Goal: Transaction & Acquisition: Purchase product/service

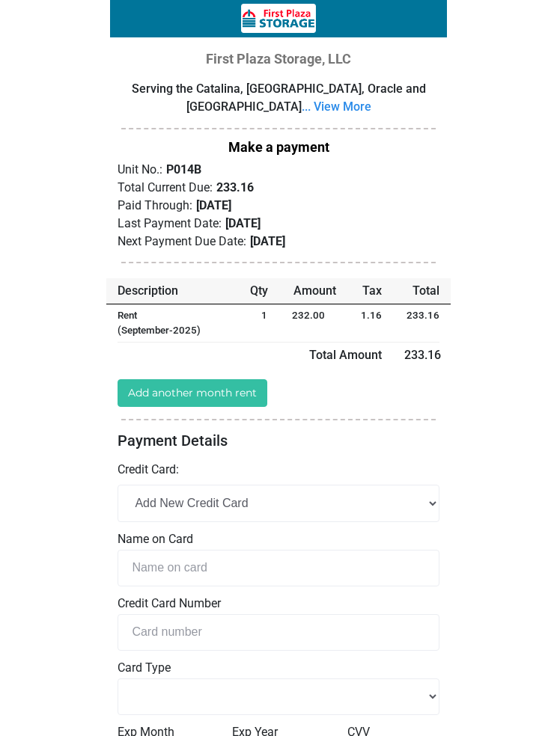
click at [236, 389] on link "Add another month rent" at bounding box center [192, 393] width 150 height 28
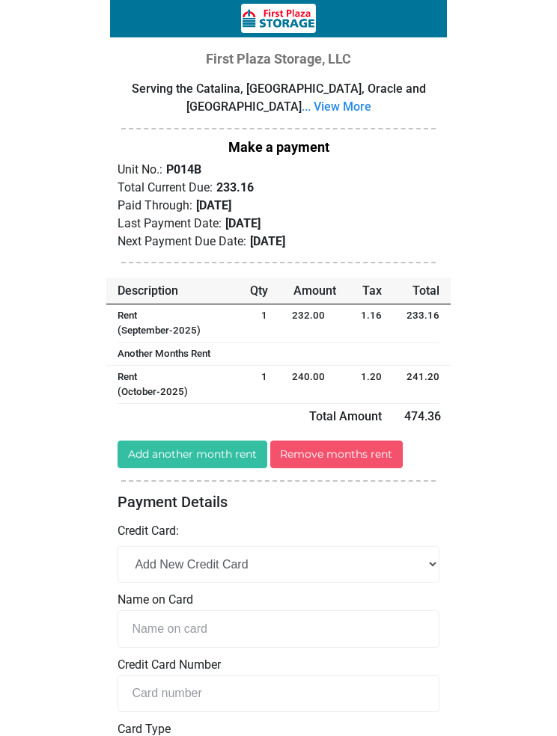
click at [357, 452] on link "Remove months rent" at bounding box center [336, 455] width 133 height 28
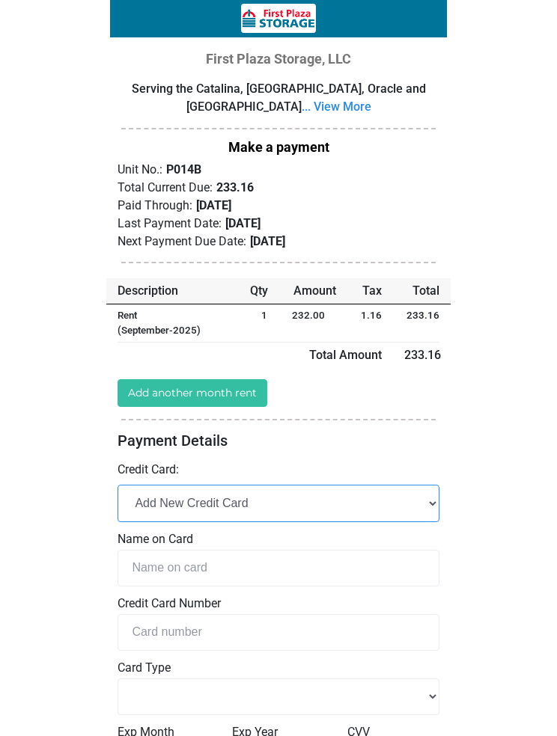
click at [304, 504] on select "Add New Credit Card" at bounding box center [278, 503] width 322 height 37
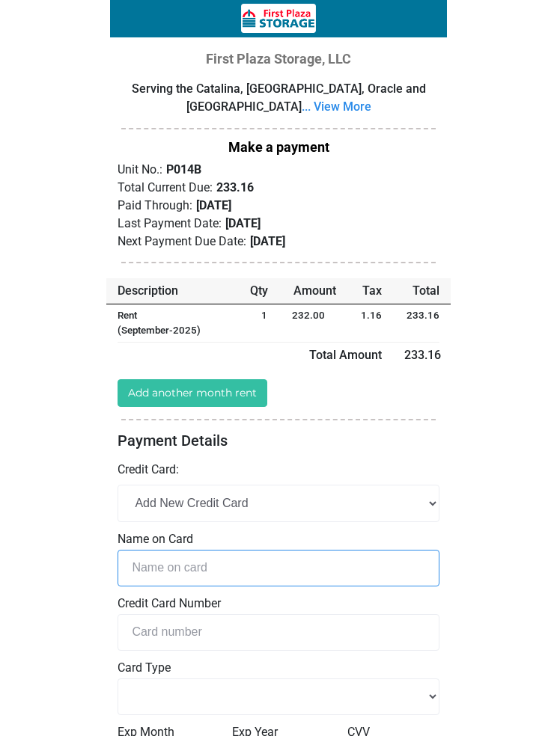
click at [234, 562] on input "text" at bounding box center [278, 568] width 322 height 37
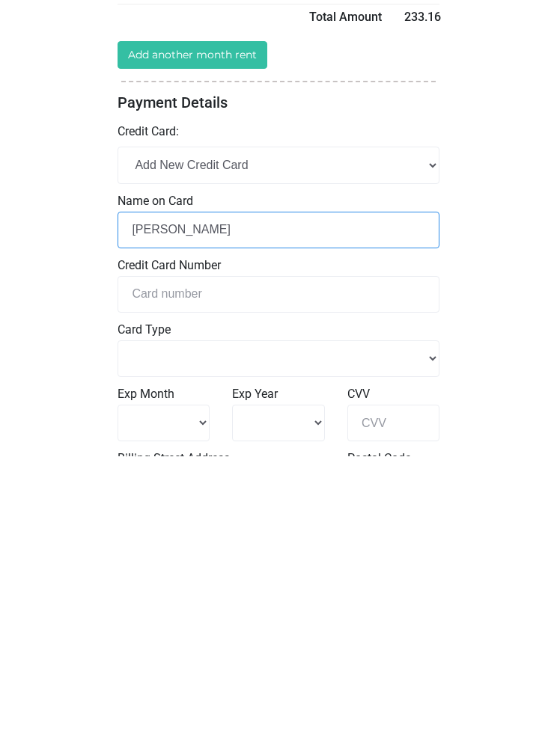
type input "Rita Kronen"
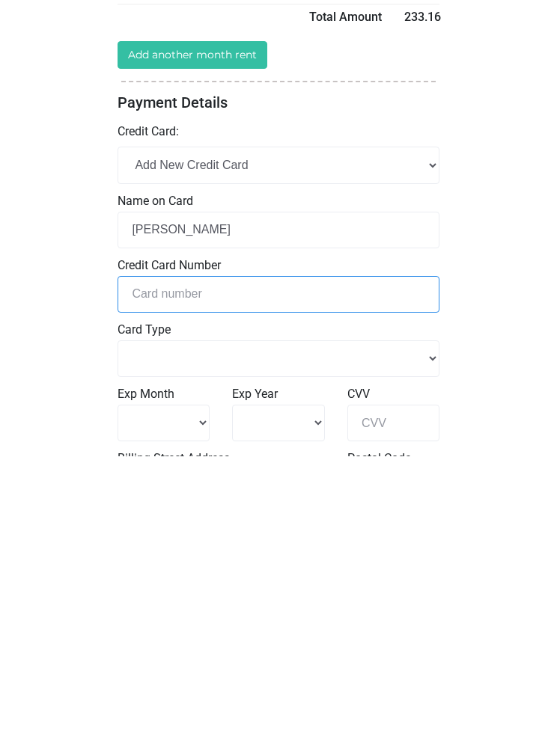
click at [211, 556] on input "tel" at bounding box center [278, 574] width 322 height 37
select select
type input "5"
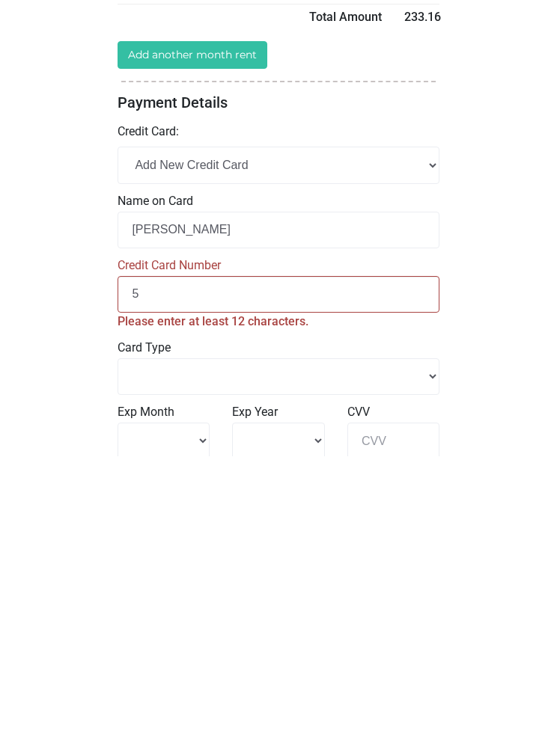
select select
type input "55"
select select
type input "552"
select select
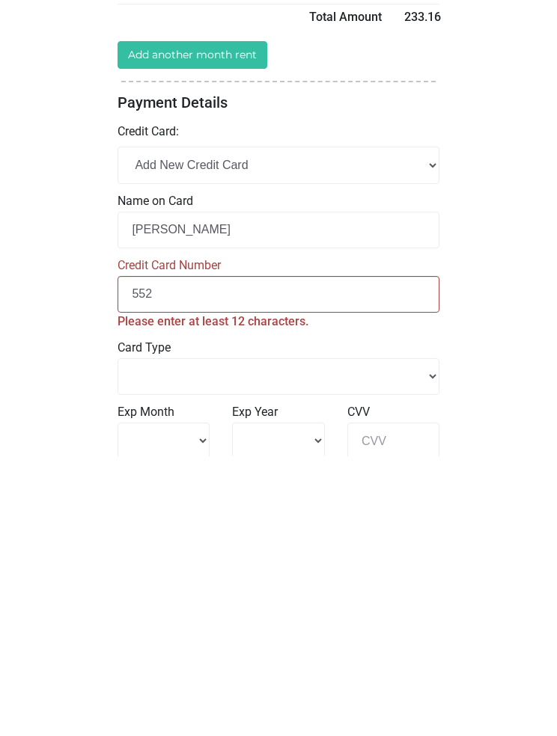
type input "5524"
select select
type input "55248"
select select
type input "552486"
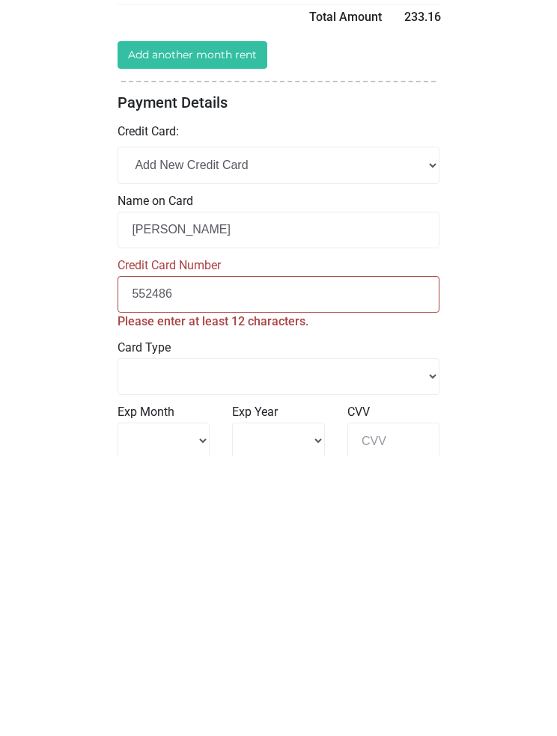
select select
type input "55248"
select select
type input "5524"
select select
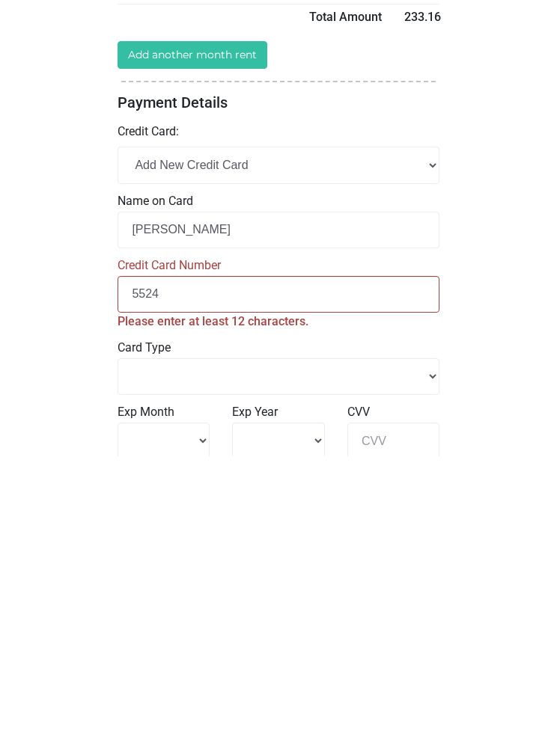
type input "552"
select select
type input "5524"
select select
type input "5524"
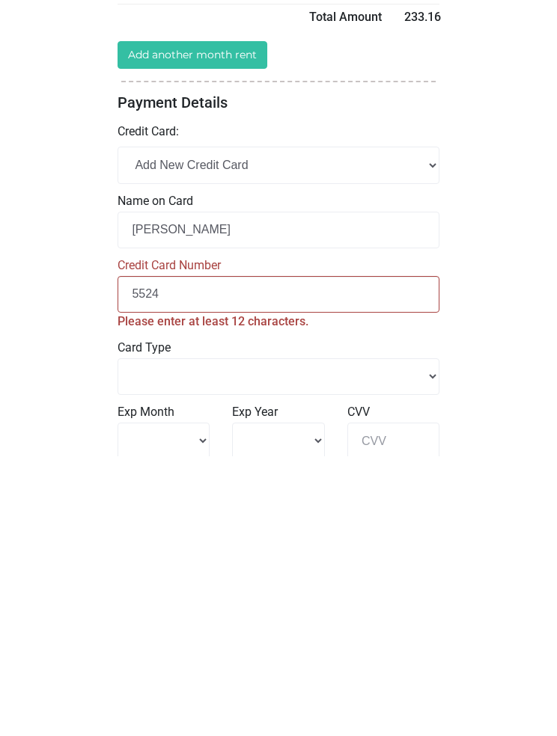
select select
type input "5524 8"
select select
type input "5524 86"
select select
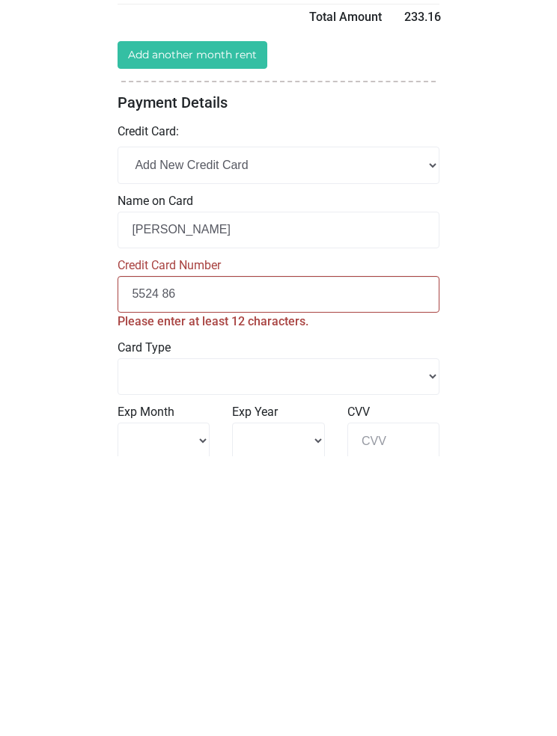
type input "5524 860"
select select
type input "5524 8604"
select select
type input "5524 86044"
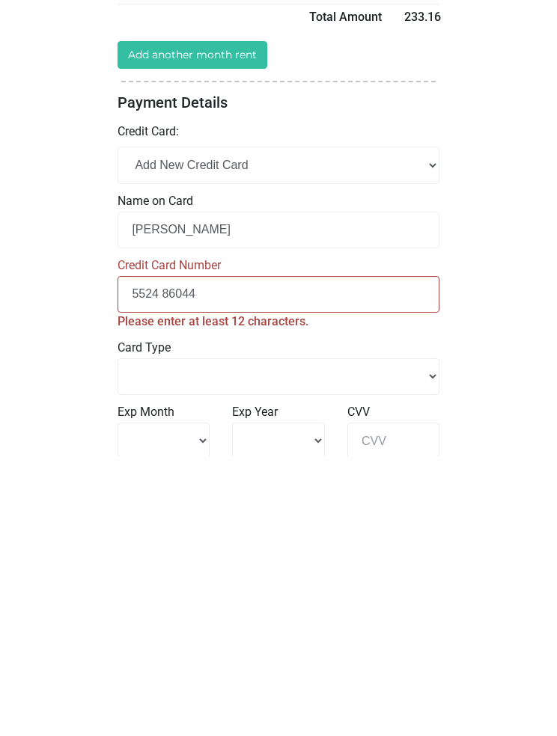
select select
type input "5524 860441"
select select
type input "5524 86044"
select select
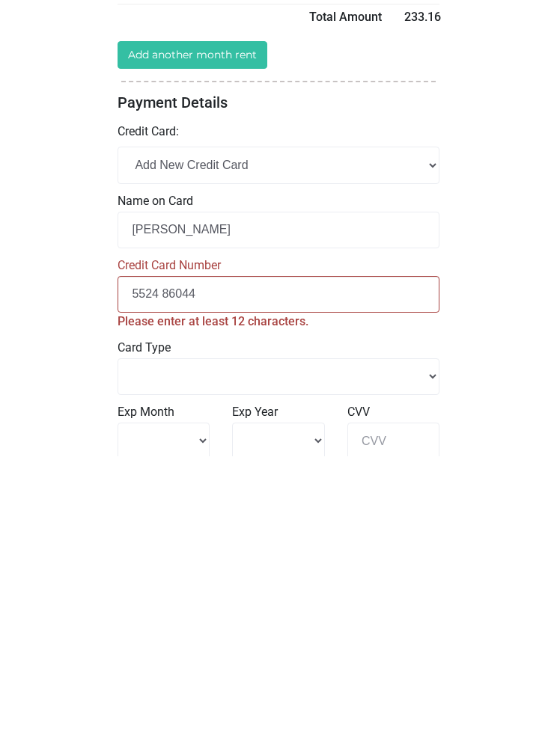
type input "5524 8604"
select select
type input "5524 8604"
select select
type input "5524 8604 4"
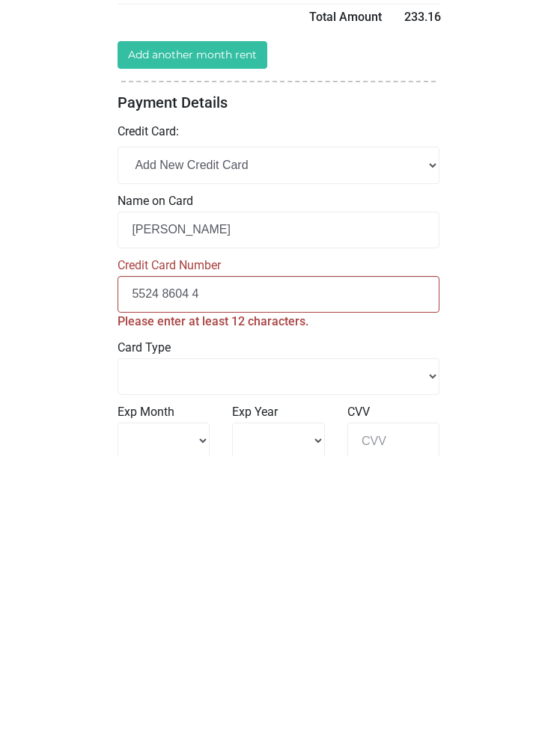
select select
type input "5524 8604 41"
select select
type input "5524 8604 415"
select select
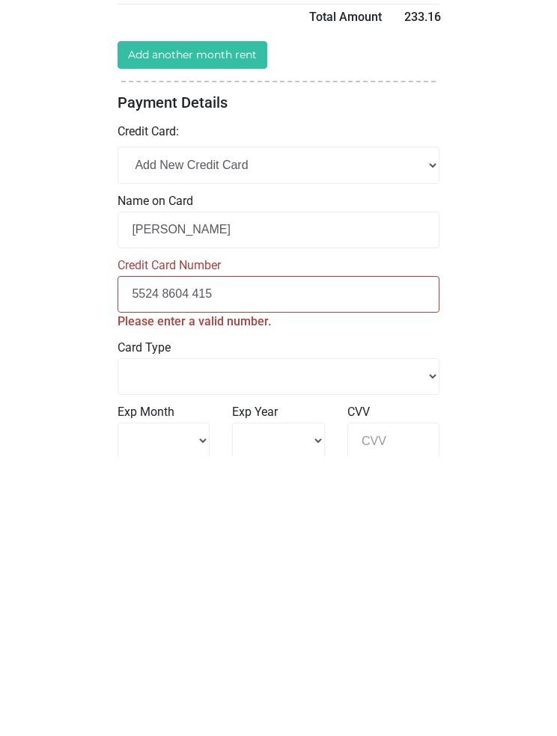
type input "5524 8604 4154"
select select
type input "5524 8604 4154"
select select
type input "5524 8604 4154 1"
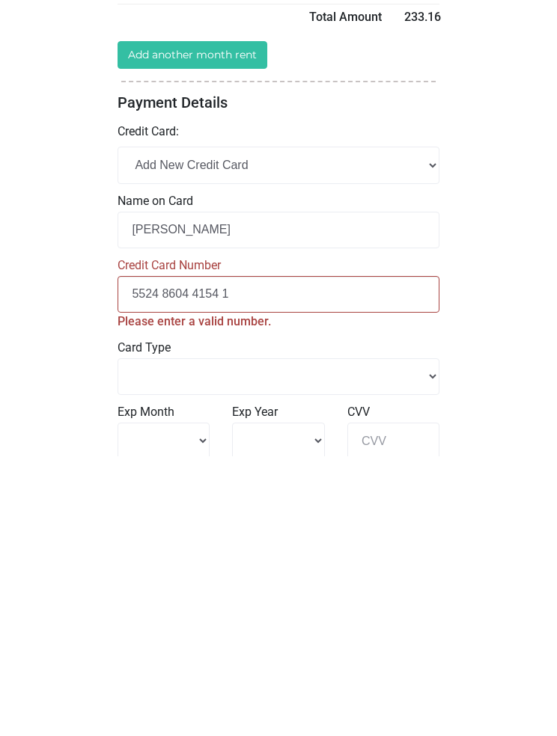
select select
type input "5524 8604 4154 1"
click at [375, 638] on select "Master Card Visa American Express Discover" at bounding box center [278, 656] width 322 height 37
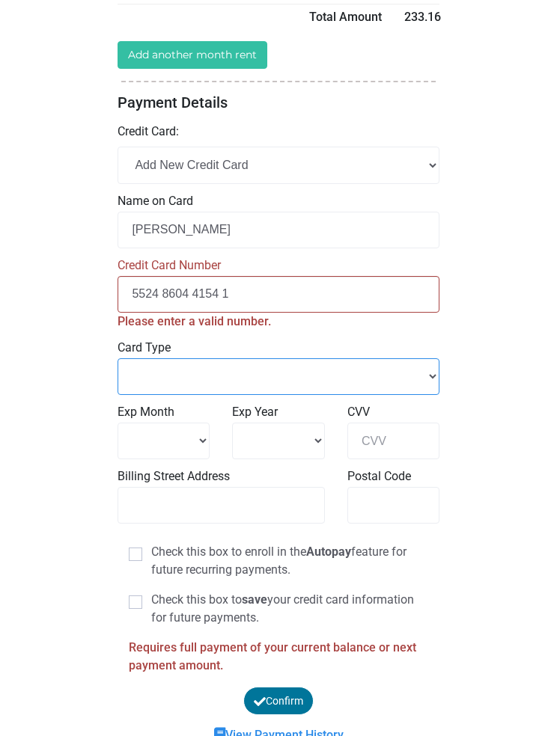
select select "Master Card"
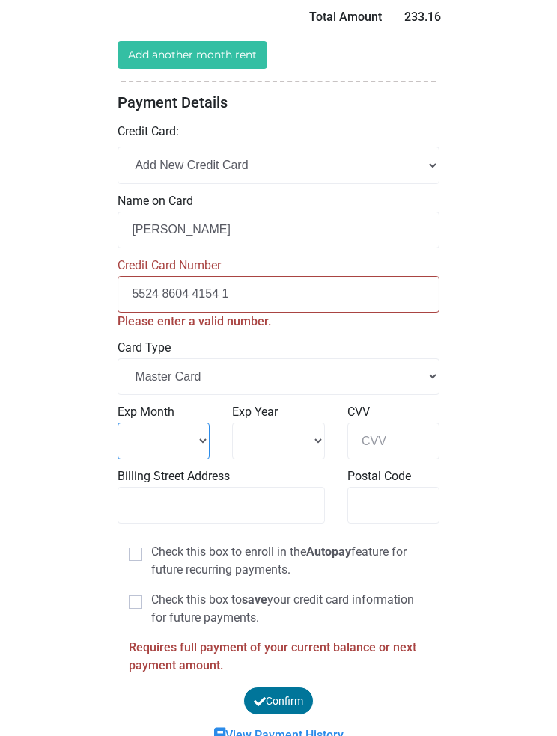
click at [197, 447] on select "1 2 3 4" at bounding box center [163, 441] width 92 height 37
select select "2"
click at [301, 445] on select "2025 2026 2027 2028" at bounding box center [278, 441] width 92 height 37
select select "2028"
click at [404, 435] on input "CVV" at bounding box center [393, 441] width 92 height 37
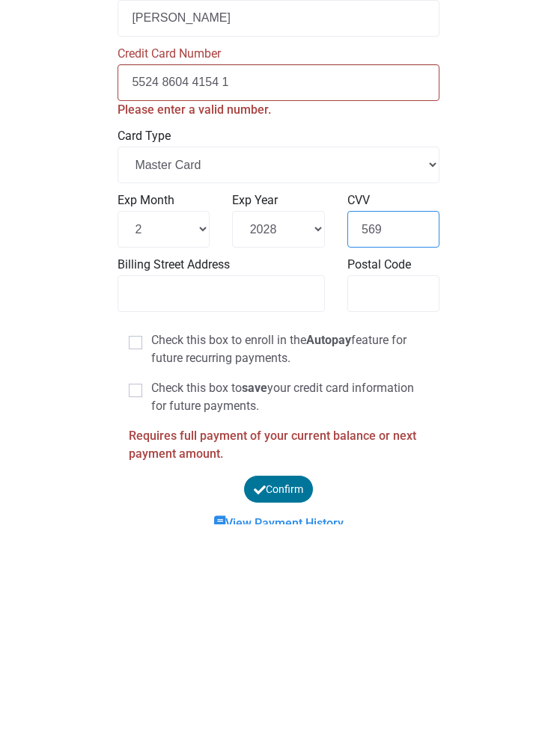
type input "569"
click at [137, 548] on span at bounding box center [135, 554] width 13 height 13
click at [151, 543] on input "Check this box to enroll in the Autopay feature for future recurring payments." at bounding box center [156, 548] width 10 height 10
checkbox input "true"
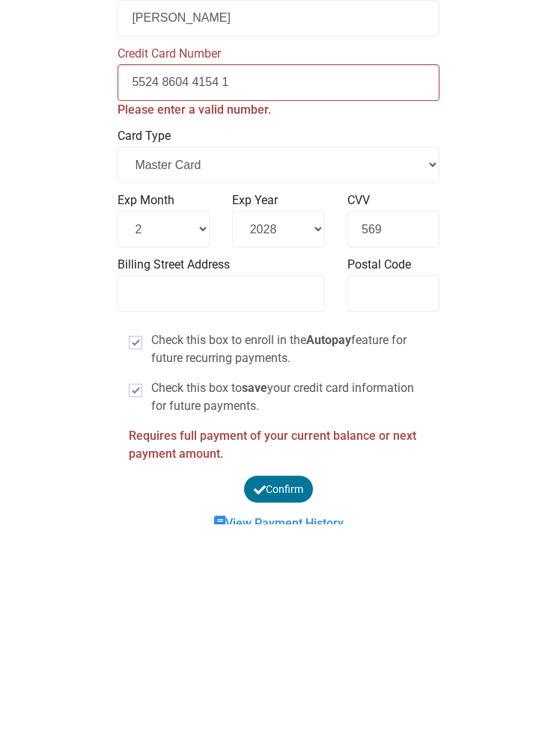
scroll to position [398, 0]
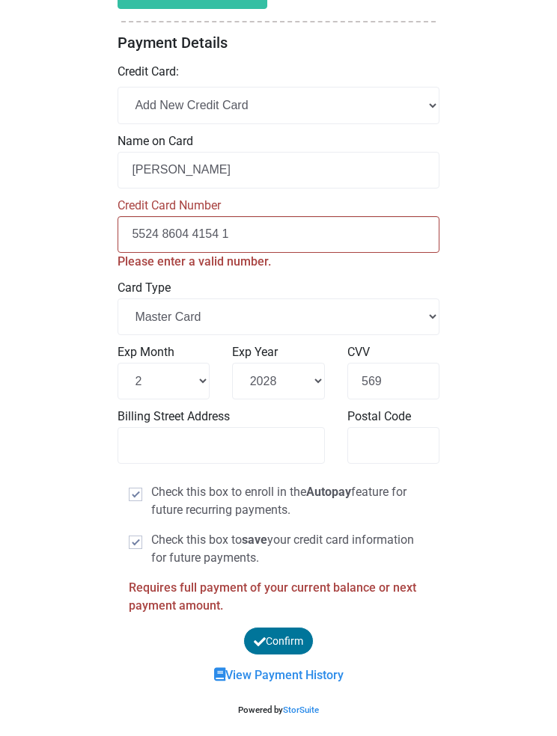
click at [242, 243] on input "5524 8604 4154 1" at bounding box center [278, 234] width 322 height 37
select select
type input "5524 8604 4154"
select select
type input "5524 8604 4154"
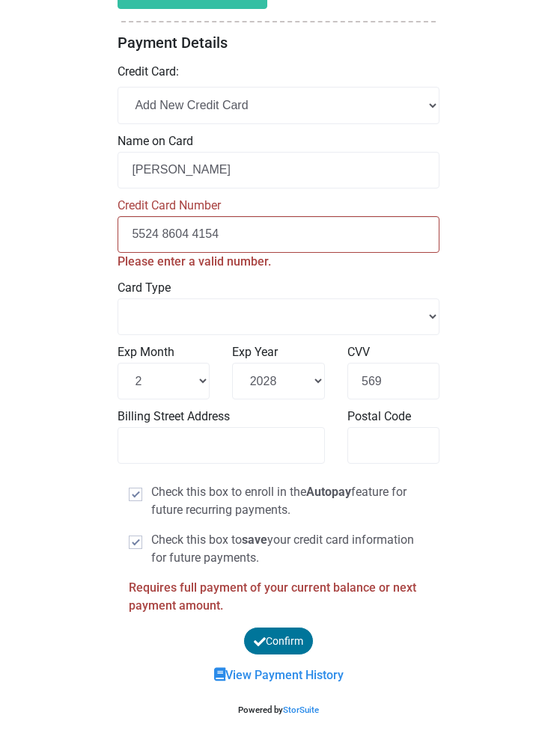
select select
type input "5524 8604 415"
select select
type input "5524 8604 41"
select select
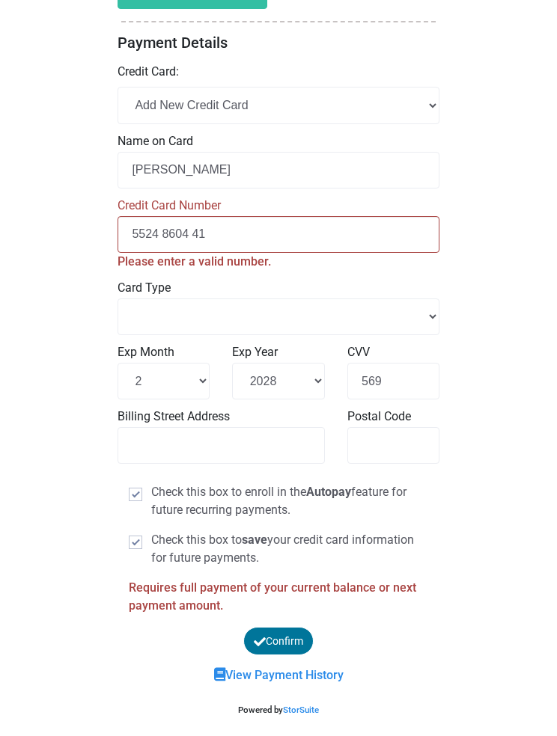
type input "5524 8604 4"
select select
type input "5524 8604"
select select
type input "5524 8604"
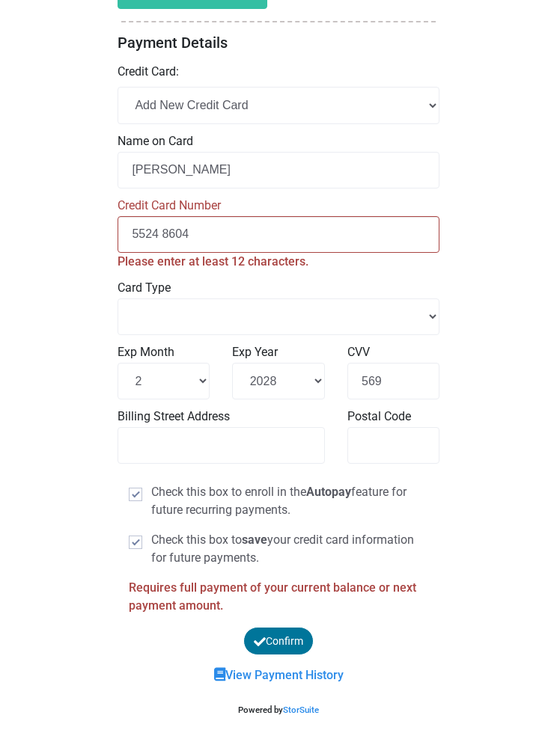
select select
type input "5524 860"
select select
type input "5524 86"
select select
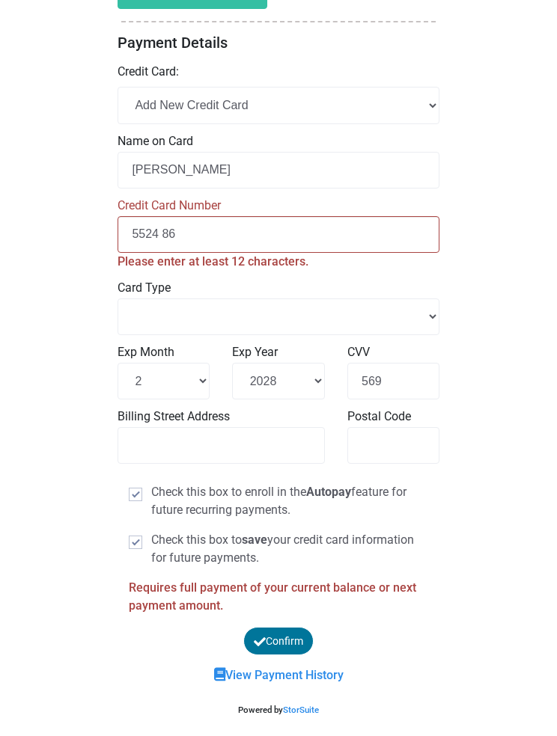
type input "5524 8"
select select
type input "5524"
select select
type input "5524"
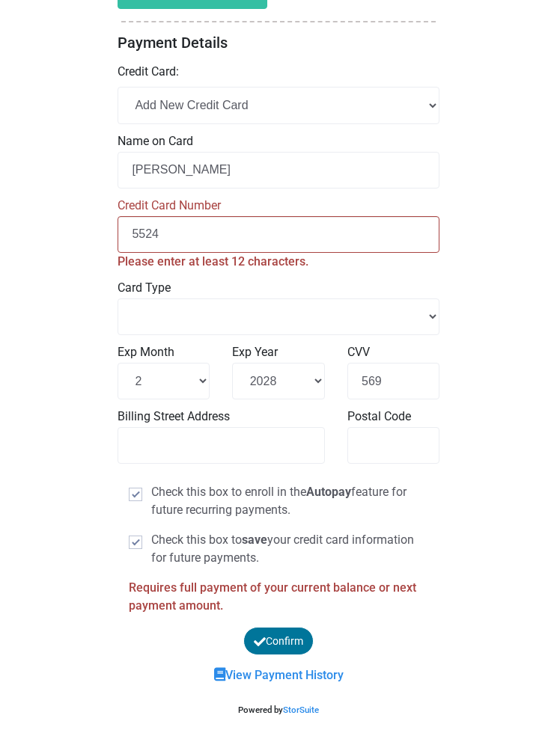
select select
type input "55248"
select select
type input "552486"
select select
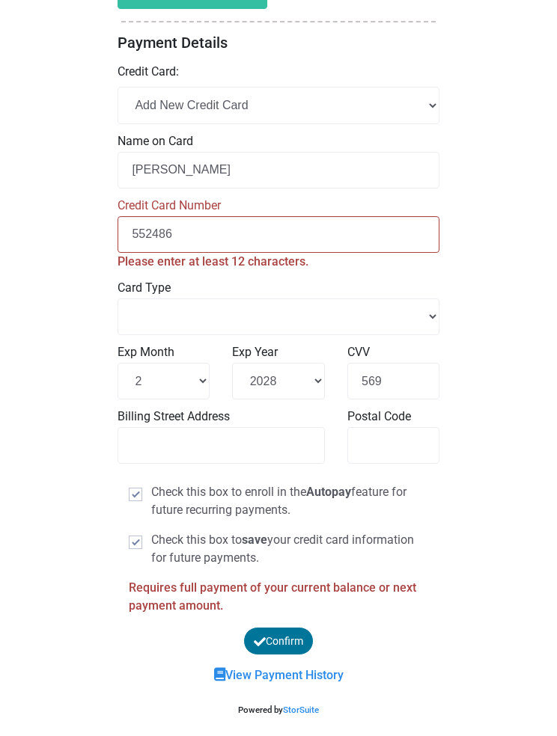
type input "5524860"
select select
type input "55248604"
select select
type input "552486044"
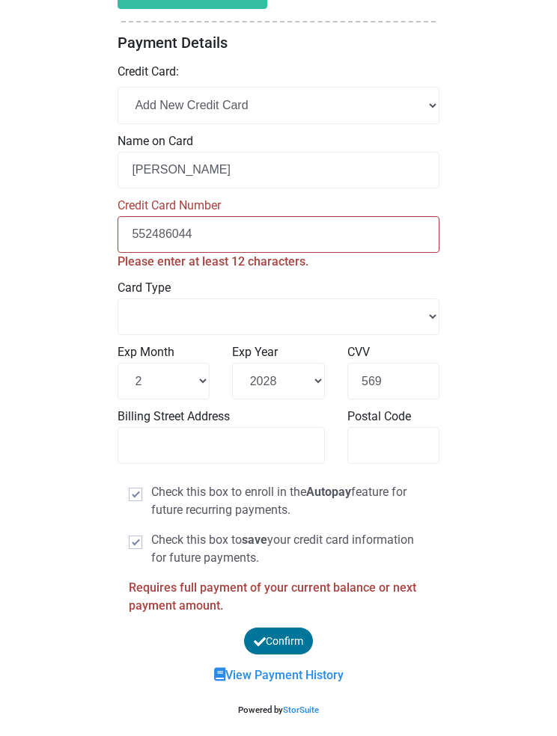
select select
type input "5524860441"
select select
type input "55248604415"
select select
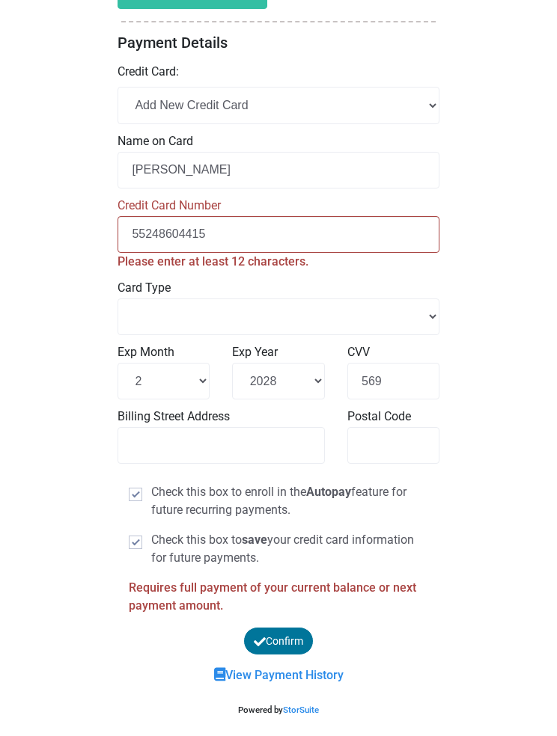
type input "552486044154"
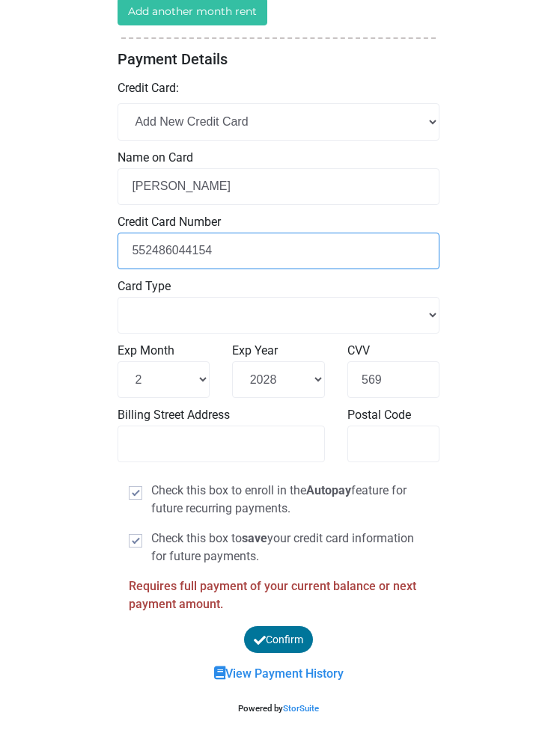
scroll to position [380, 0]
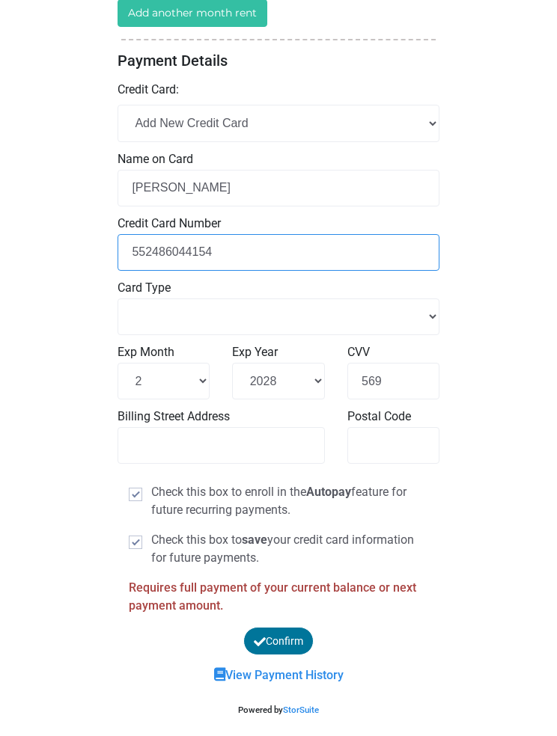
select select
type input "5524860441541"
select select
type input "55248604415419"
select select
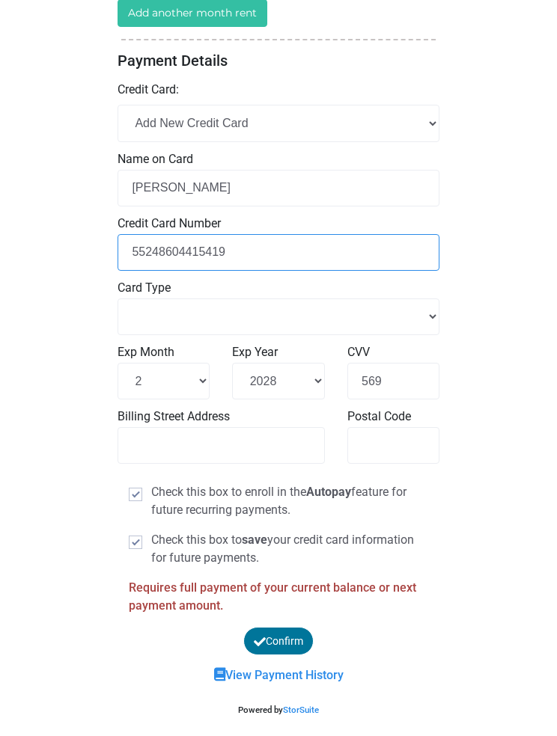
type input "552486044154193"
select select
type input "5524860441541938"
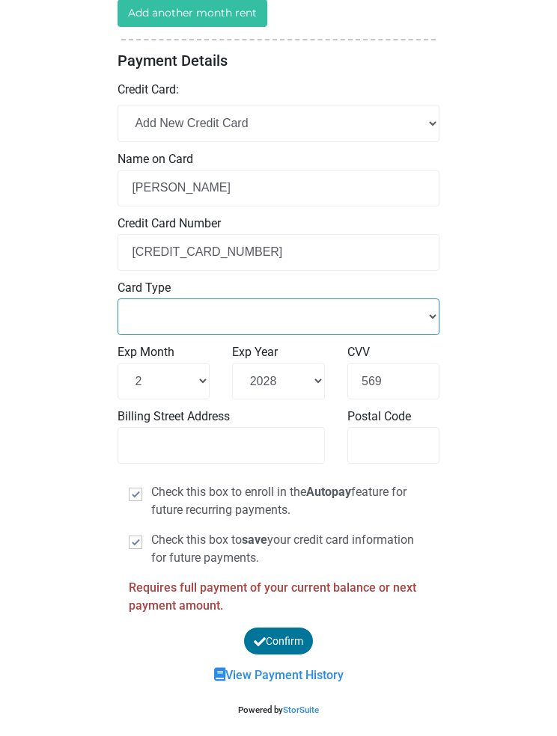
click at [432, 316] on select "Master Card Visa American Express Discover" at bounding box center [278, 316] width 322 height 37
select select "Master Card"
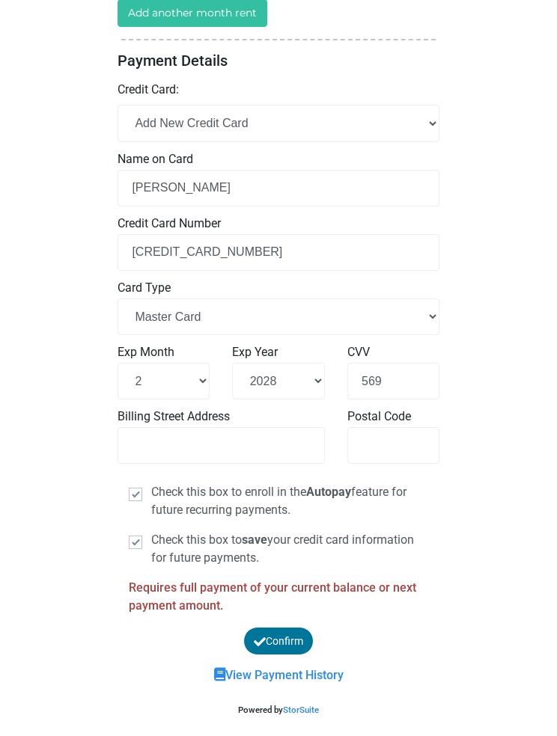
click at [281, 645] on button "Confirm" at bounding box center [279, 641] width 76 height 30
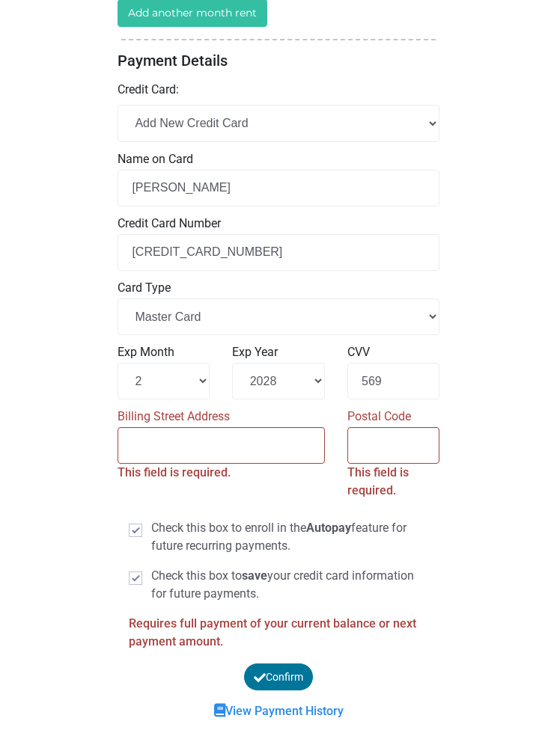
click at [205, 448] on input "Billing Street Address" at bounding box center [220, 445] width 207 height 37
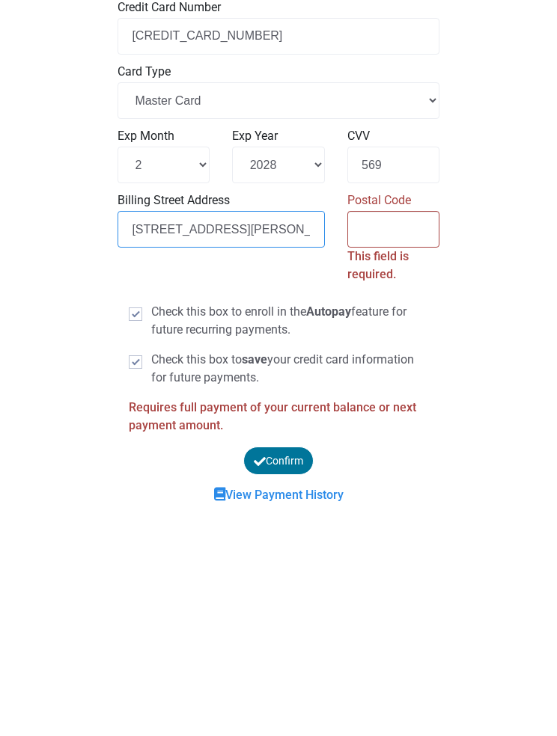
type input "60326 E Arroyo Grande Dr"
click at [391, 427] on input "Postal Code" at bounding box center [393, 445] width 92 height 37
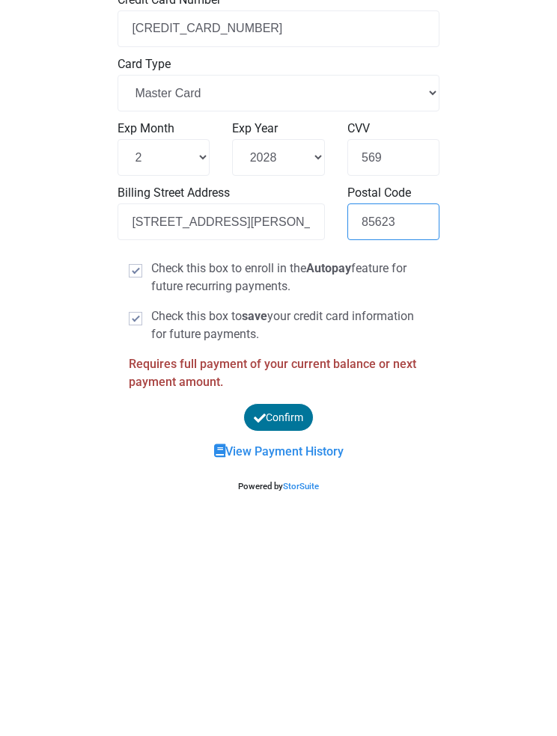
type input "85623"
click at [287, 626] on button "Confirm" at bounding box center [279, 641] width 76 height 30
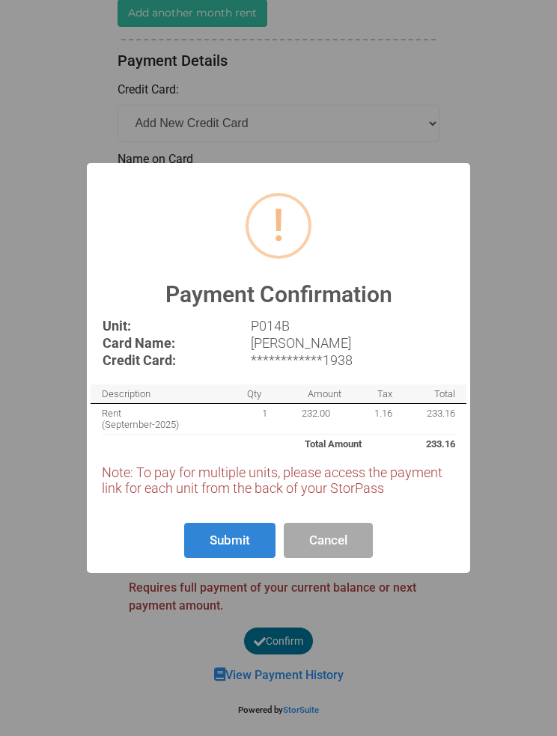
click at [228, 541] on button "Submit" at bounding box center [229, 540] width 91 height 35
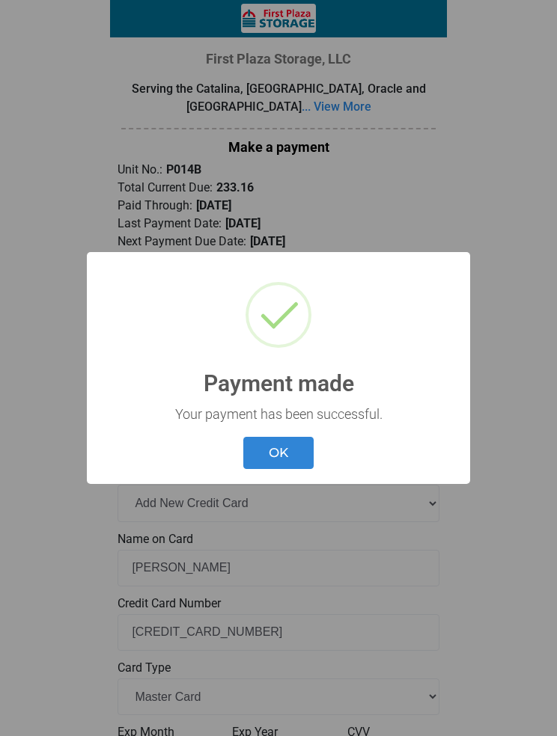
click at [286, 451] on button "OK" at bounding box center [278, 453] width 70 height 32
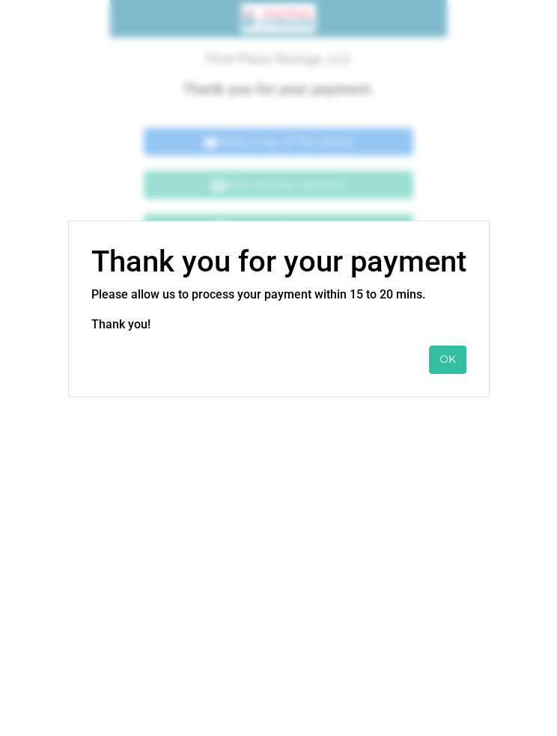
click at [441, 359] on button "OK" at bounding box center [447, 360] width 37 height 28
